Goal: Check status: Check status

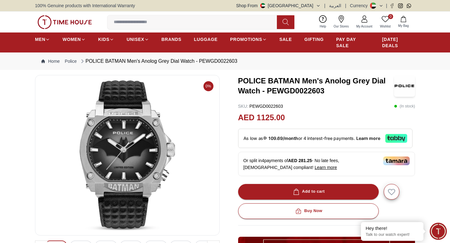
click at [369, 22] on link "My Account" at bounding box center [364, 22] width 24 height 16
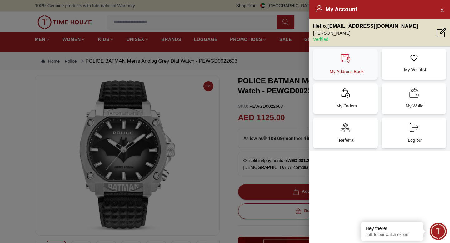
click at [348, 62] on icon at bounding box center [345, 58] width 9 height 9
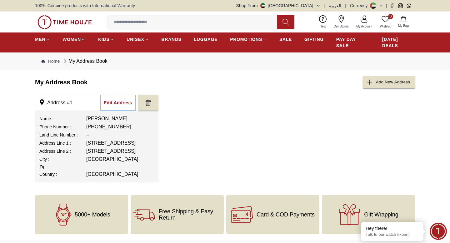
click at [364, 24] on span "My Account" at bounding box center [364, 26] width 21 height 5
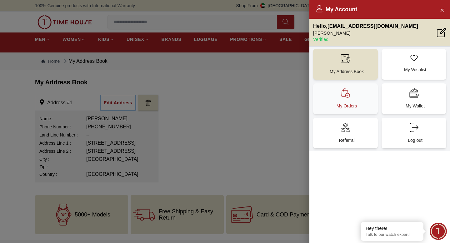
click at [359, 101] on div "My Orders" at bounding box center [345, 98] width 65 height 31
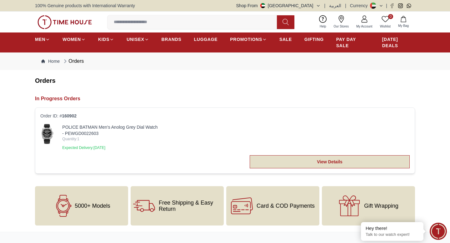
click at [324, 166] on link "View Details" at bounding box center [330, 161] width 160 height 13
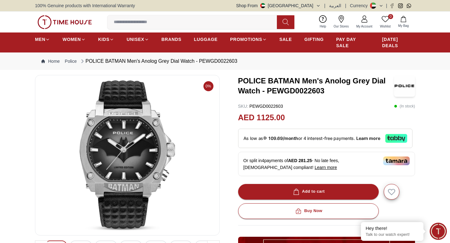
click at [364, 23] on link "My Account" at bounding box center [364, 22] width 24 height 16
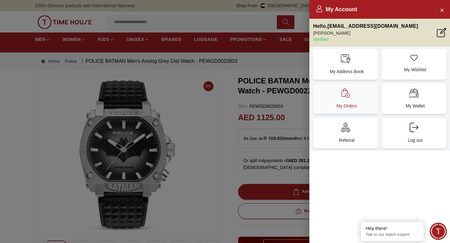
click at [355, 97] on div "My Orders" at bounding box center [345, 98] width 65 height 31
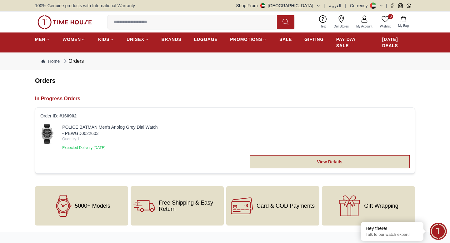
click at [313, 161] on link "View Details" at bounding box center [330, 161] width 160 height 13
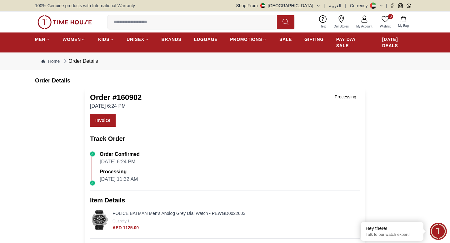
click at [344, 94] on div "Processing" at bounding box center [345, 96] width 29 height 9
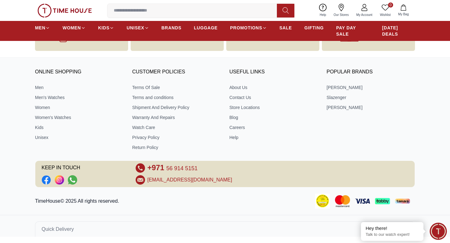
scroll to position [542, 0]
drag, startPoint x: 203, startPoint y: 168, endPoint x: 147, endPoint y: 167, distance: 55.9
click at [147, 167] on div "+971 56 914 5151" at bounding box center [225, 167] width 179 height 9
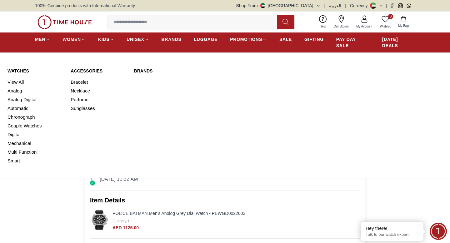
scroll to position [1, 0]
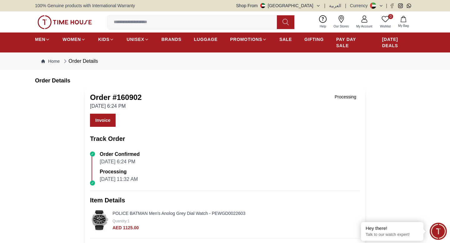
click at [365, 21] on icon at bounding box center [363, 18] width 7 height 7
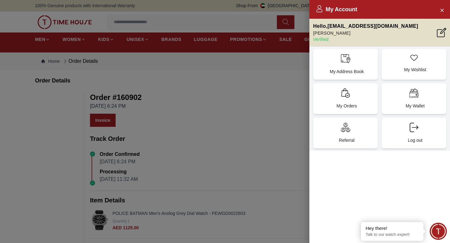
click at [111, 105] on div at bounding box center [225, 121] width 450 height 243
click at [49, 60] on div at bounding box center [225, 121] width 450 height 243
click at [96, 224] on div at bounding box center [225, 121] width 450 height 243
click at [440, 9] on icon "Close Account" at bounding box center [441, 10] width 5 height 8
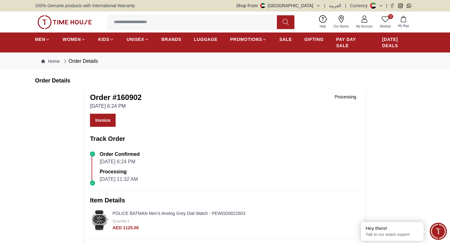
click at [102, 225] on img at bounding box center [100, 220] width 20 height 20
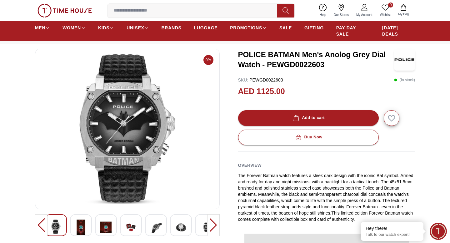
scroll to position [57, 0]
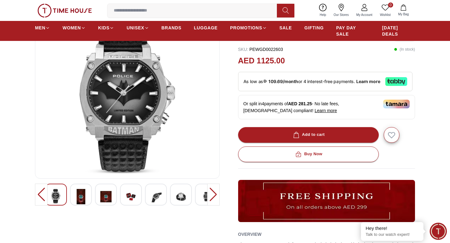
click at [218, 194] on div at bounding box center [213, 195] width 12 height 22
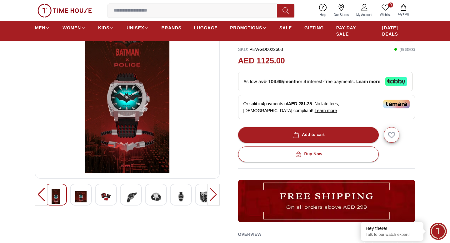
click at [218, 194] on div at bounding box center [213, 195] width 12 height 22
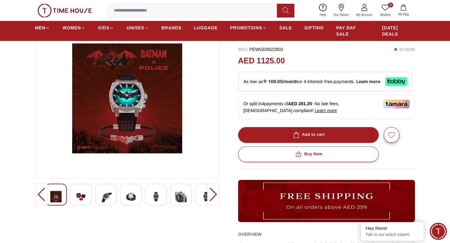
click at [218, 194] on div at bounding box center [213, 195] width 12 height 22
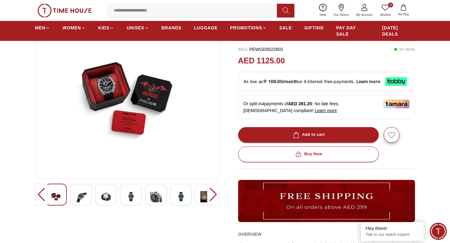
click at [218, 194] on div at bounding box center [213, 195] width 12 height 22
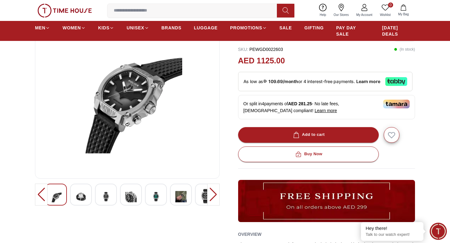
click at [218, 194] on div at bounding box center [213, 195] width 12 height 22
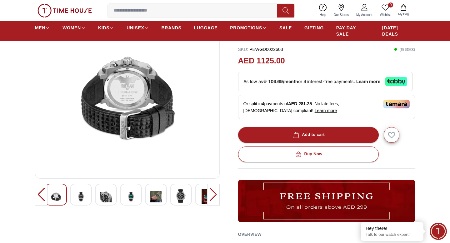
click at [218, 194] on div at bounding box center [213, 195] width 12 height 22
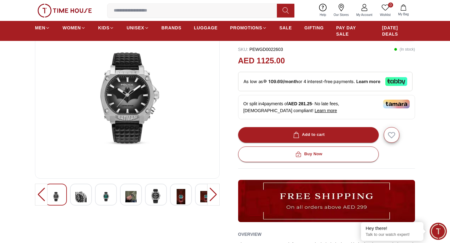
click at [218, 194] on div at bounding box center [213, 195] width 12 height 22
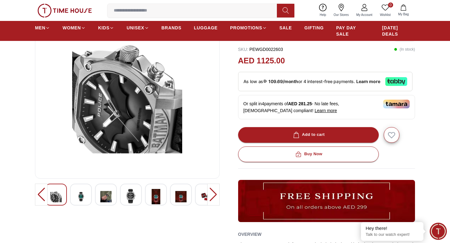
click at [218, 194] on div at bounding box center [213, 195] width 12 height 22
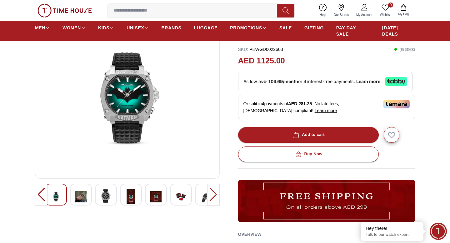
click at [218, 194] on div at bounding box center [213, 195] width 12 height 22
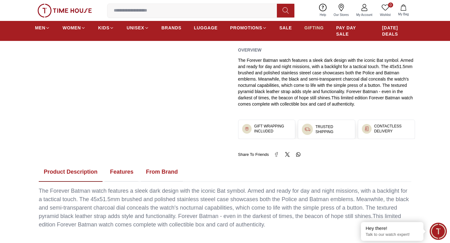
scroll to position [236, 0]
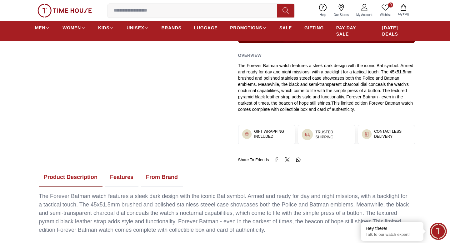
click at [364, 6] on icon at bounding box center [363, 7] width 7 height 7
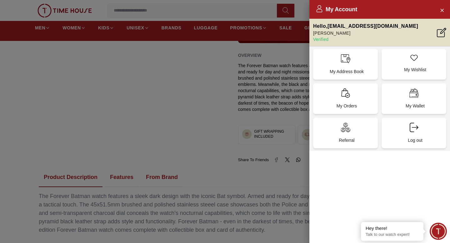
click at [440, 226] on span "Minimize live chat window" at bounding box center [438, 231] width 23 height 23
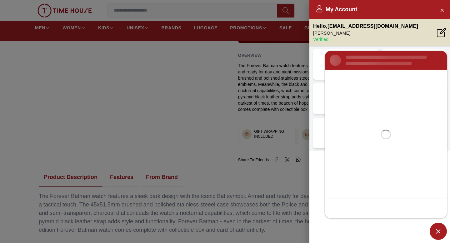
scroll to position [0, 0]
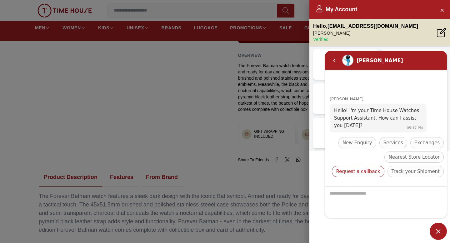
click at [380, 168] on span "Request a callback" at bounding box center [358, 171] width 44 height 7
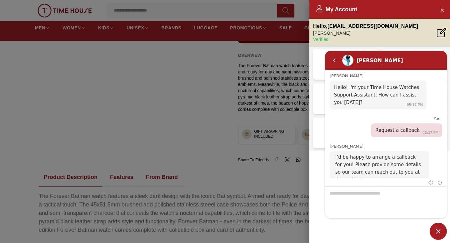
scroll to position [53, 0]
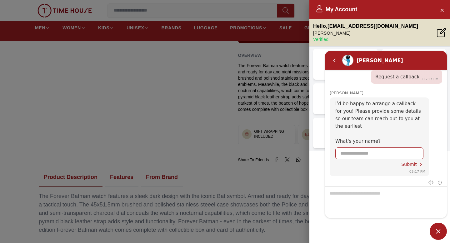
click at [384, 148] on input "Enter your name" at bounding box center [379, 153] width 78 height 11
type input "**********"
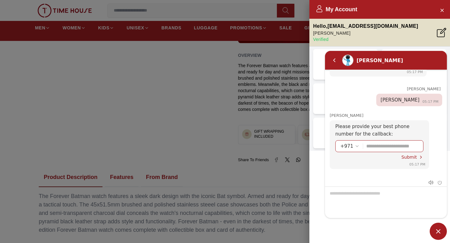
scroll to position [0, 0]
type input "**********"
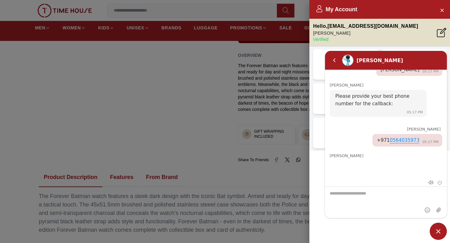
scroll to position [163, 0]
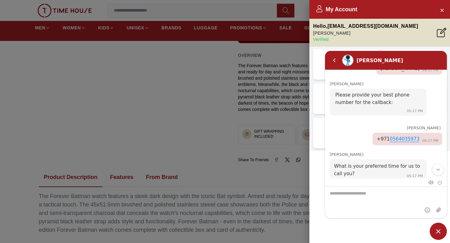
click at [394, 200] on textarea "We are here to help you" at bounding box center [386, 202] width 122 height 31
click at [370, 197] on textarea "We are here to help you" at bounding box center [386, 202] width 122 height 31
type textarea "*******"
click at [434, 213] on em "Send" at bounding box center [439, 210] width 10 height 10
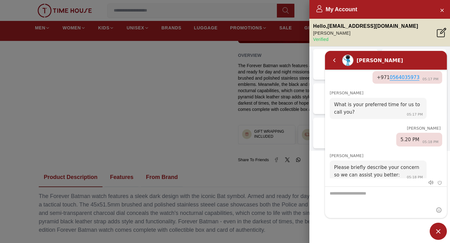
scroll to position [234, 0]
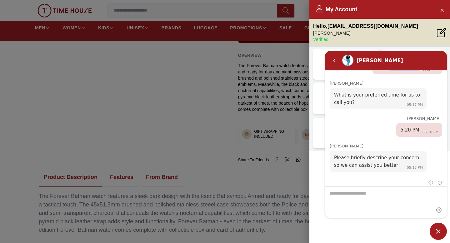
click at [375, 198] on textarea "We are here to help you" at bounding box center [386, 202] width 122 height 31
type textarea "**********"
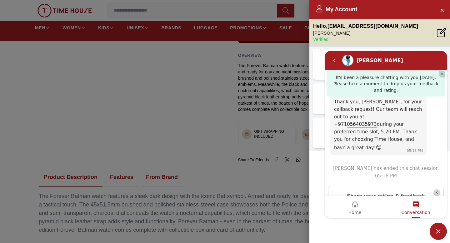
scroll to position [364, 0]
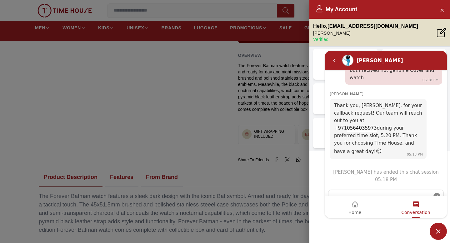
click at [439, 193] on em "Close" at bounding box center [436, 196] width 7 height 7
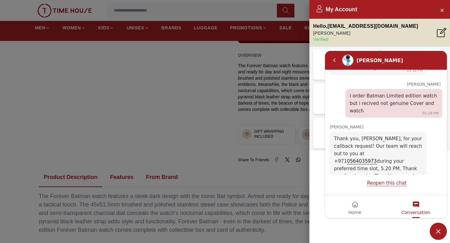
scroll to position [358, 0]
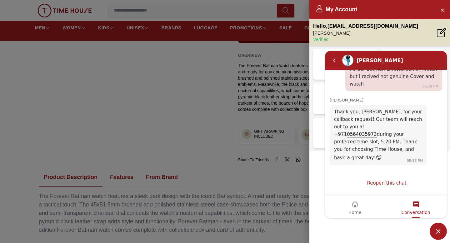
click at [229, 126] on div at bounding box center [225, 121] width 450 height 243
click at [441, 9] on icon "Close Account" at bounding box center [441, 10] width 3 height 3
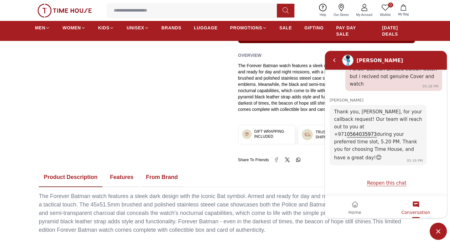
click at [365, 11] on icon at bounding box center [363, 7] width 7 height 7
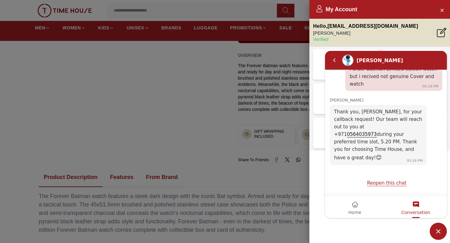
click at [320, 41] on p "Verified" at bounding box center [365, 39] width 105 height 6
click at [439, 228] on span "Minimize live chat window" at bounding box center [437, 231] width 17 height 17
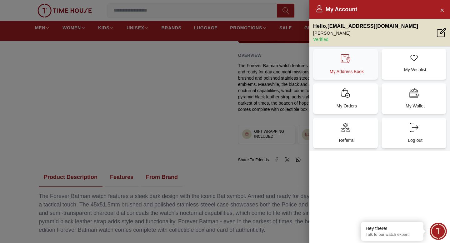
click at [342, 63] on icon at bounding box center [345, 58] width 9 height 9
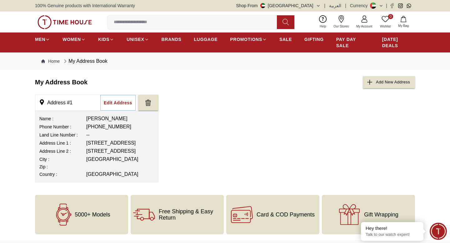
click at [361, 23] on link "My Account" at bounding box center [364, 22] width 24 height 16
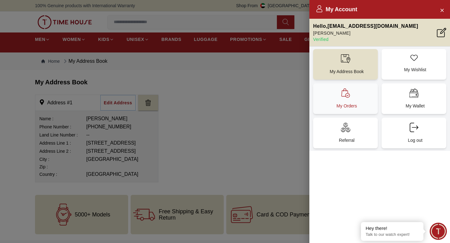
click at [353, 100] on div "My Orders" at bounding box center [345, 98] width 65 height 31
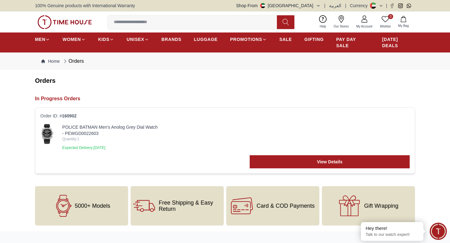
click at [353, 100] on h2 "In Progress Orders" at bounding box center [225, 98] width 380 height 7
click at [73, 138] on span "Quantity: 1" at bounding box center [110, 138] width 96 height 5
click at [76, 127] on link "POLICE BATMAN Men's Anolog Grey Dial Watch - PEWGD0022603" at bounding box center [110, 130] width 96 height 12
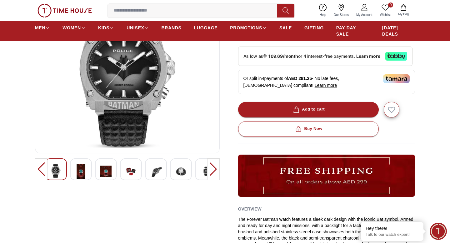
scroll to position [136, 0]
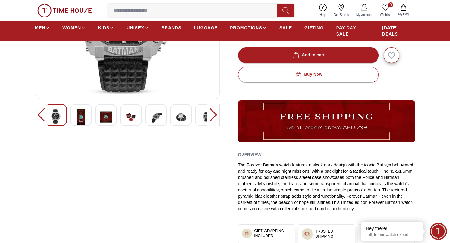
click at [126, 108] on div at bounding box center [131, 115] width 22 height 22
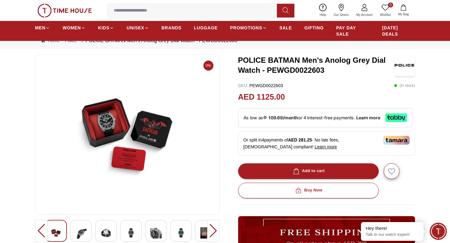
scroll to position [0, 0]
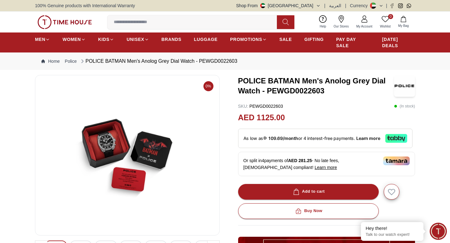
click at [359, 23] on link "My Account" at bounding box center [364, 22] width 24 height 16
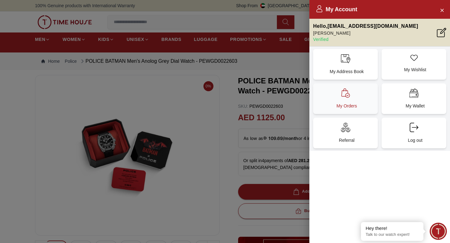
click at [346, 101] on div "My Orders" at bounding box center [345, 98] width 65 height 31
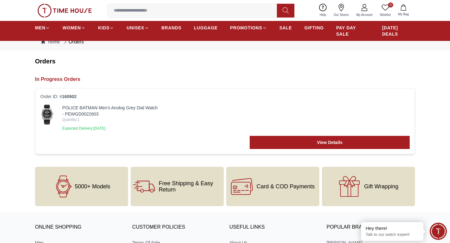
scroll to position [45, 0]
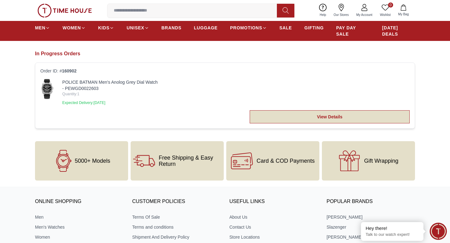
click at [297, 118] on link "View Details" at bounding box center [330, 116] width 160 height 13
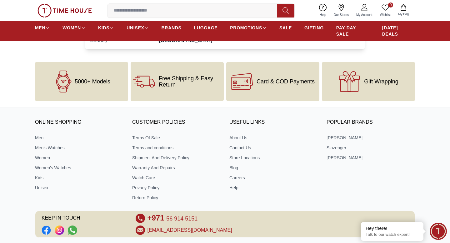
scroll to position [507, 0]
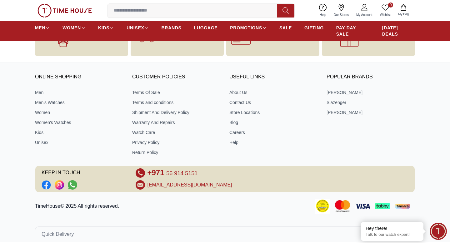
click at [172, 178] on link "+971 56 914 5151" at bounding box center [172, 172] width 50 height 9
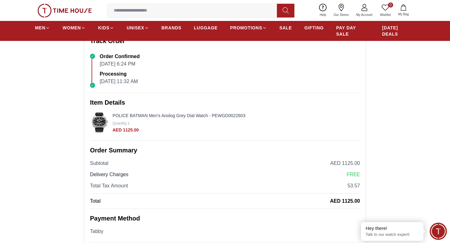
scroll to position [32, 0]
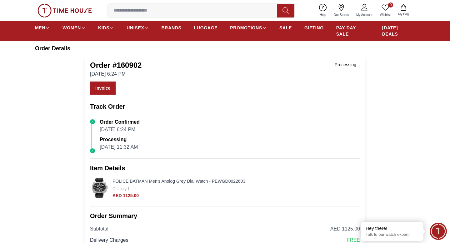
click at [321, 8] on icon at bounding box center [322, 7] width 7 height 7
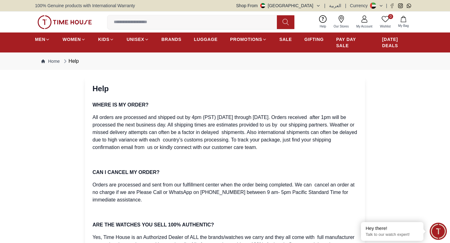
click at [337, 23] on link "Our Stores" at bounding box center [341, 22] width 22 height 16
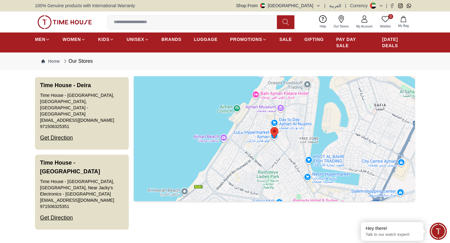
scroll to position [949, 0]
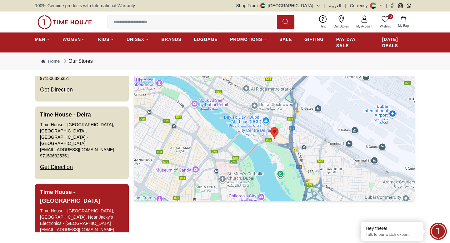
click at [61, 208] on div "Time House - [GEOGRAPHIC_DATA], [GEOGRAPHIC_DATA], Near Jacky's Electronics - […" at bounding box center [82, 217] width 84 height 19
click at [58, 239] on div "Get Direction" at bounding box center [56, 247] width 33 height 16
click at [59, 188] on h3 "Time House - [GEOGRAPHIC_DATA]" at bounding box center [82, 196] width 84 height 17
click at [61, 239] on div "Get Direction" at bounding box center [56, 247] width 33 height 16
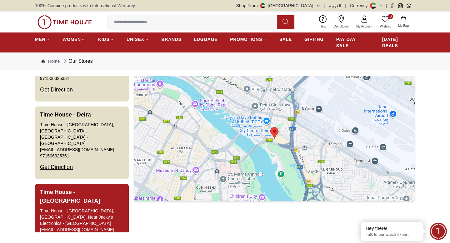
click at [63, 226] on link "[EMAIL_ADDRESS][DOMAIN_NAME]" at bounding box center [77, 229] width 74 height 6
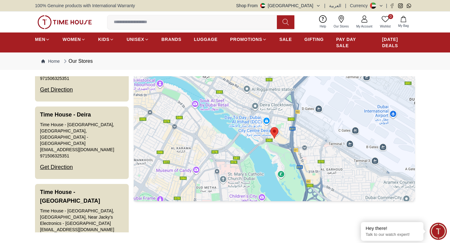
click at [183, 23] on input at bounding box center [194, 22] width 174 height 12
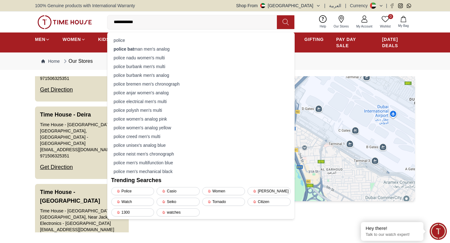
type input "**********"
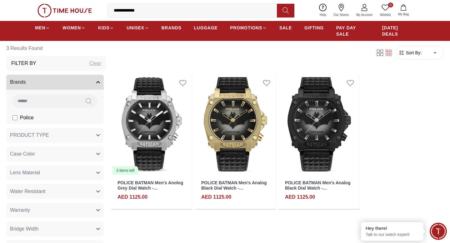
scroll to position [66, 0]
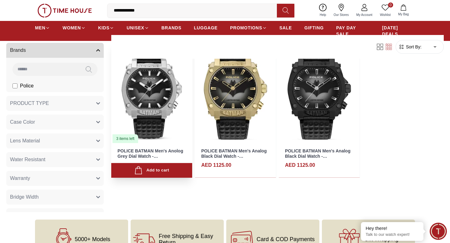
click at [150, 116] on img at bounding box center [151, 93] width 81 height 102
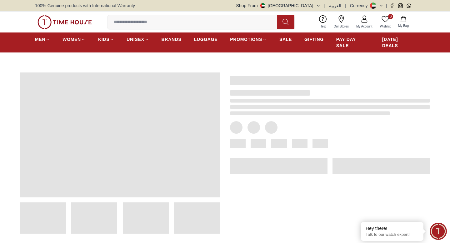
click at [150, 116] on span at bounding box center [120, 134] width 200 height 125
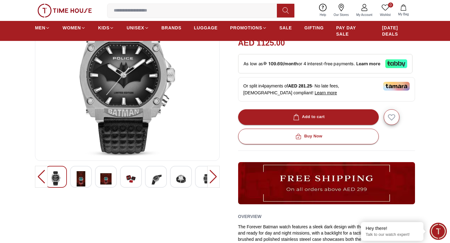
scroll to position [83, 0]
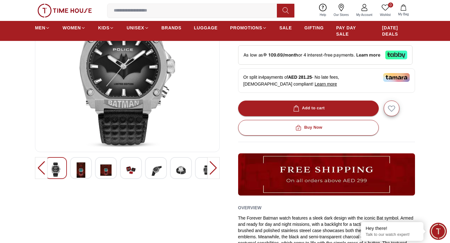
click at [193, 166] on div at bounding box center [127, 168] width 165 height 22
click at [182, 169] on img at bounding box center [180, 169] width 11 height 15
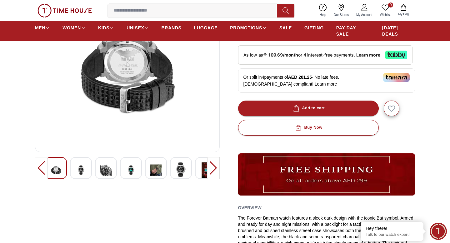
click at [214, 166] on div at bounding box center [213, 168] width 12 height 22
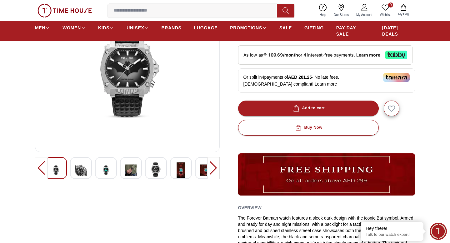
click at [152, 168] on img at bounding box center [155, 169] width 11 height 14
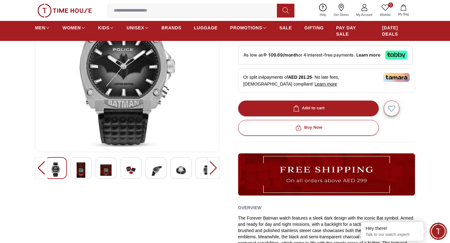
click at [152, 168] on img at bounding box center [155, 169] width 11 height 15
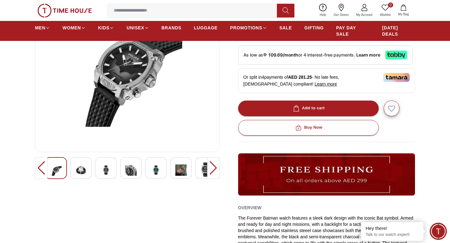
click at [152, 168] on img at bounding box center [155, 169] width 11 height 15
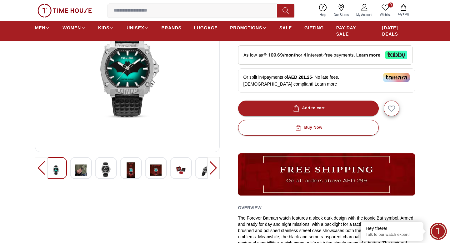
click at [135, 165] on img at bounding box center [130, 169] width 11 height 15
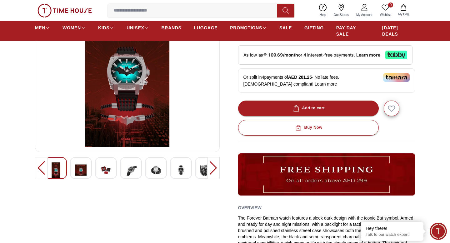
click at [152, 166] on img at bounding box center [155, 169] width 11 height 15
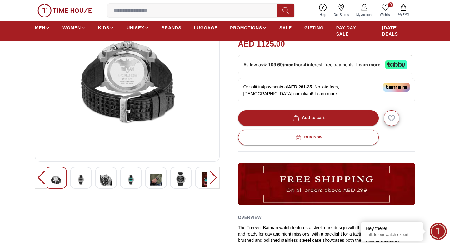
scroll to position [119, 0]
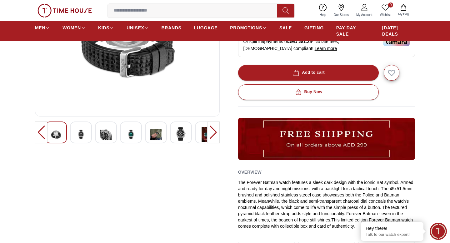
click at [211, 129] on div at bounding box center [213, 132] width 12 height 22
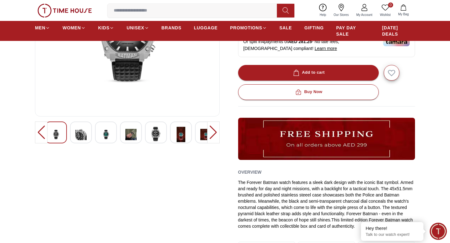
click at [184, 131] on img at bounding box center [180, 134] width 11 height 15
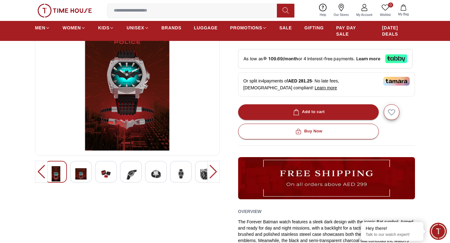
scroll to position [50, 0]
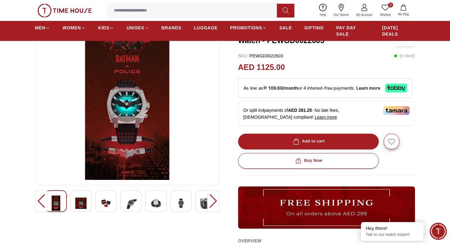
click at [211, 202] on div at bounding box center [213, 201] width 12 height 22
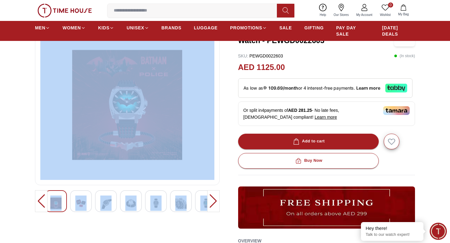
click at [211, 202] on div at bounding box center [213, 201] width 12 height 22
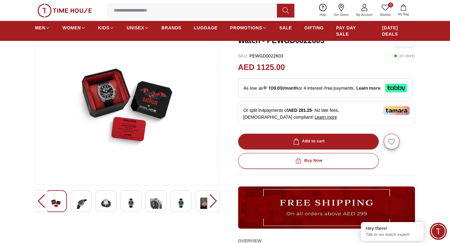
click at [211, 202] on div at bounding box center [213, 201] width 12 height 22
click at [111, 98] on img at bounding box center [127, 105] width 174 height 150
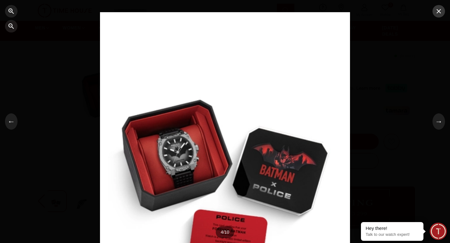
click at [442, 13] on icon "button" at bounding box center [438, 10] width 7 height 7
